Goal: Book appointment/travel/reservation

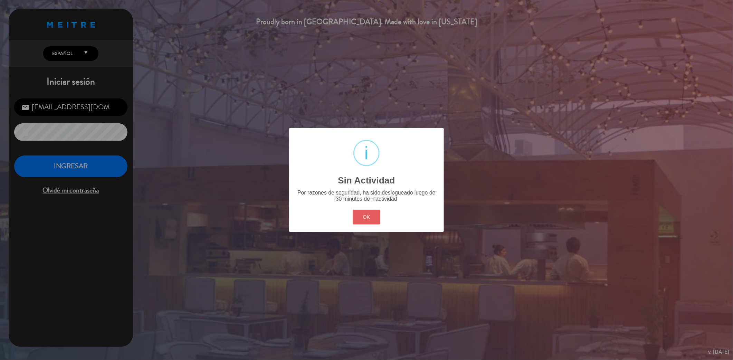
click at [365, 216] on button "OK" at bounding box center [367, 217] width 28 height 15
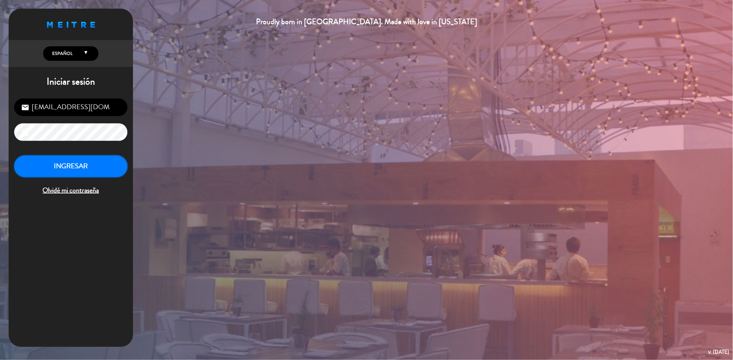
click at [77, 157] on button "INGRESAR" at bounding box center [70, 166] width 113 height 22
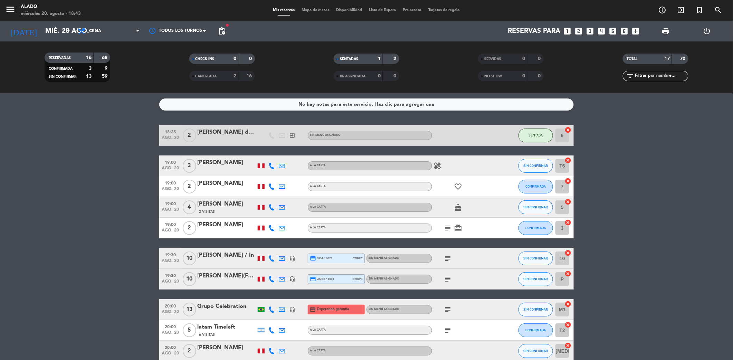
drag, startPoint x: 733, startPoint y: 106, endPoint x: 733, endPoint y: 132, distance: 25.9
click at [733, 132] on html "close × Alado × chrome_reader_mode Listado de Reservas account_box Clientes acc…" at bounding box center [366, 180] width 733 height 360
click at [200, 31] on div at bounding box center [177, 31] width 69 height 16
click at [220, 30] on span "pending_actions" at bounding box center [222, 31] width 8 height 8
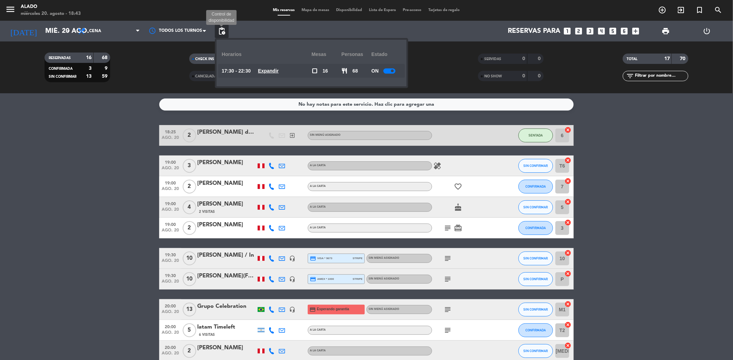
click at [220, 30] on span "pending_actions" at bounding box center [222, 31] width 8 height 8
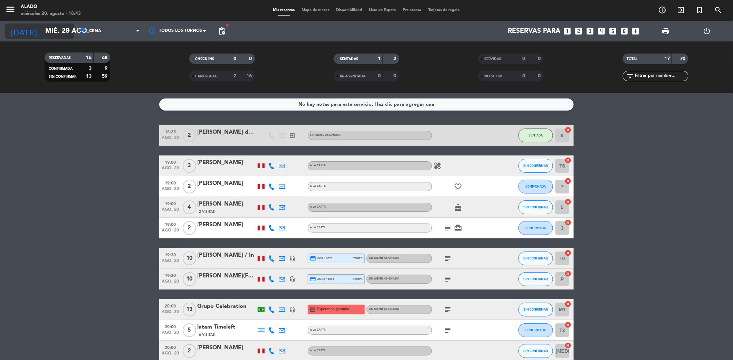
click at [44, 34] on input "mié. 20 ago." at bounding box center [86, 31] width 88 height 15
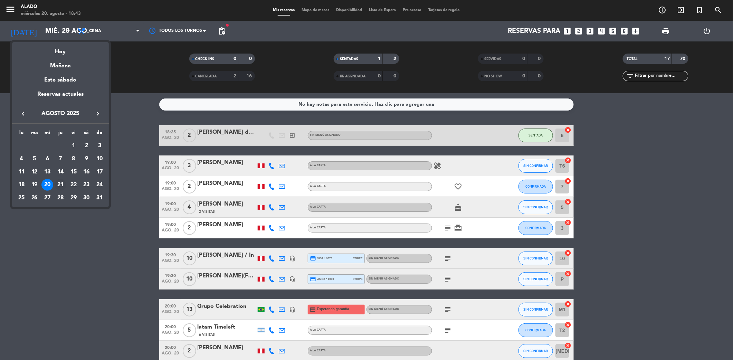
click at [59, 185] on div "21" at bounding box center [61, 185] width 12 height 12
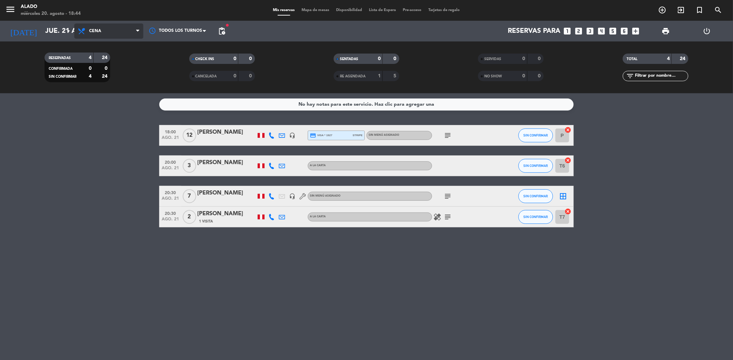
click at [91, 29] on span "Cena" at bounding box center [95, 31] width 12 height 5
click at [119, 46] on div "menu Alado [DATE] 20. agosto - 18:44 Mis reservas Mapa de mesas Disponibilidad …" at bounding box center [366, 46] width 733 height 93
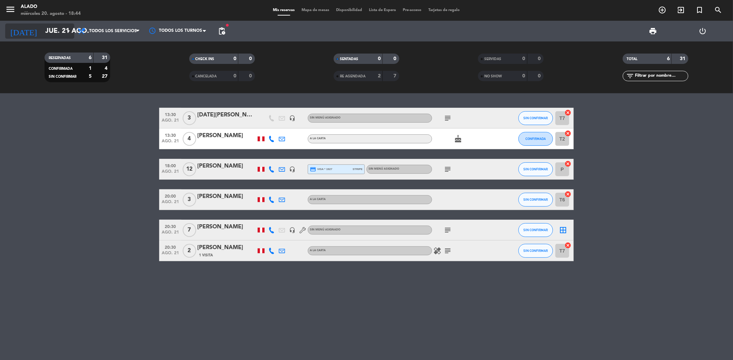
click at [52, 29] on input "jue. 21 ago." at bounding box center [86, 31] width 88 height 15
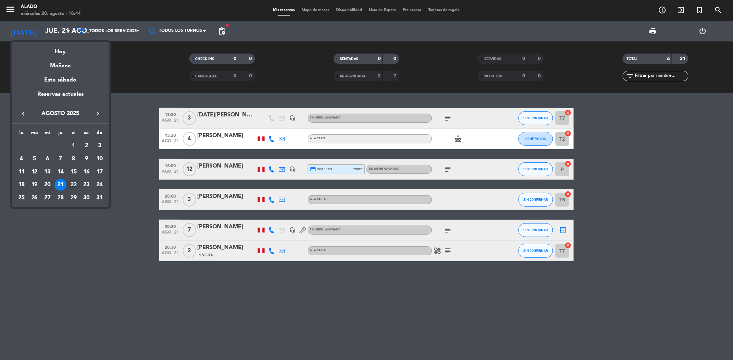
click at [73, 187] on div "22" at bounding box center [74, 185] width 12 height 12
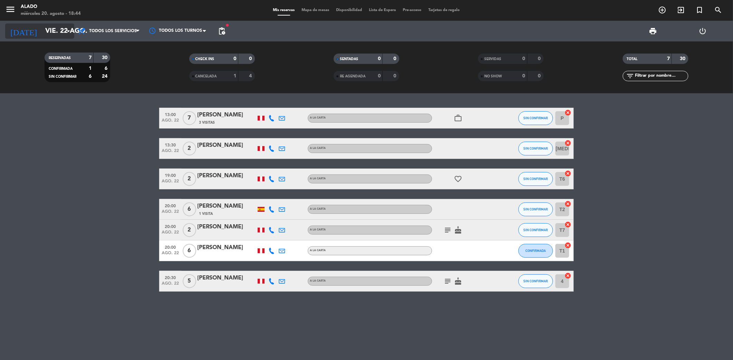
click at [45, 34] on input "vie. 22 ago." at bounding box center [86, 31] width 88 height 15
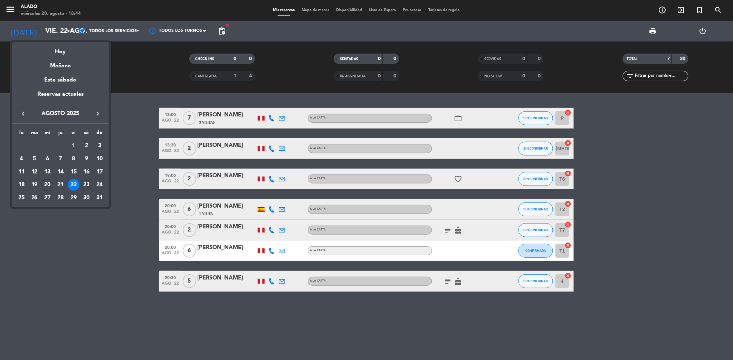
click at [82, 181] on div "23" at bounding box center [87, 185] width 12 height 12
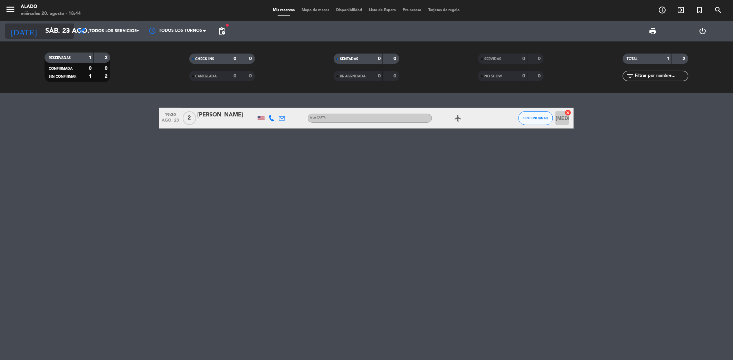
click at [51, 32] on input "sáb. 23 ago." at bounding box center [86, 31] width 88 height 15
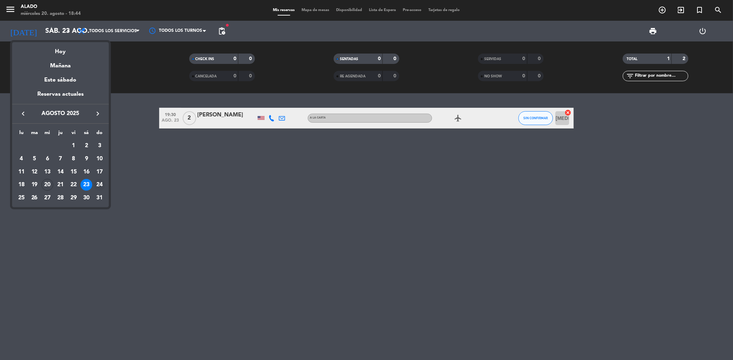
click at [101, 182] on div "24" at bounding box center [100, 185] width 12 height 12
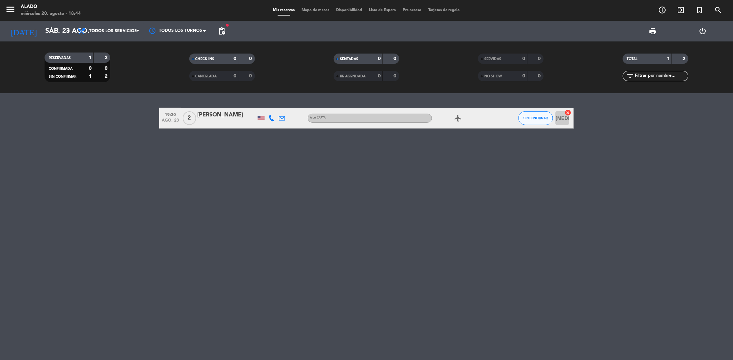
type input "dom. 24 ago."
